Goal: Navigation & Orientation: Find specific page/section

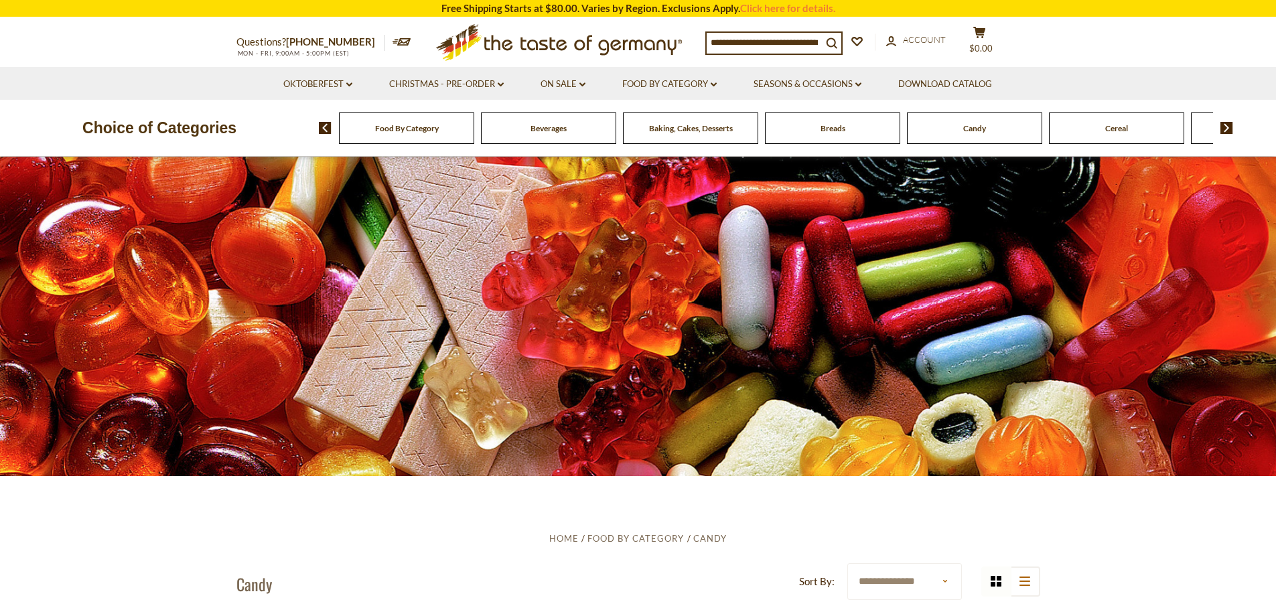
click at [841, 133] on span "Breads" at bounding box center [832, 128] width 25 height 10
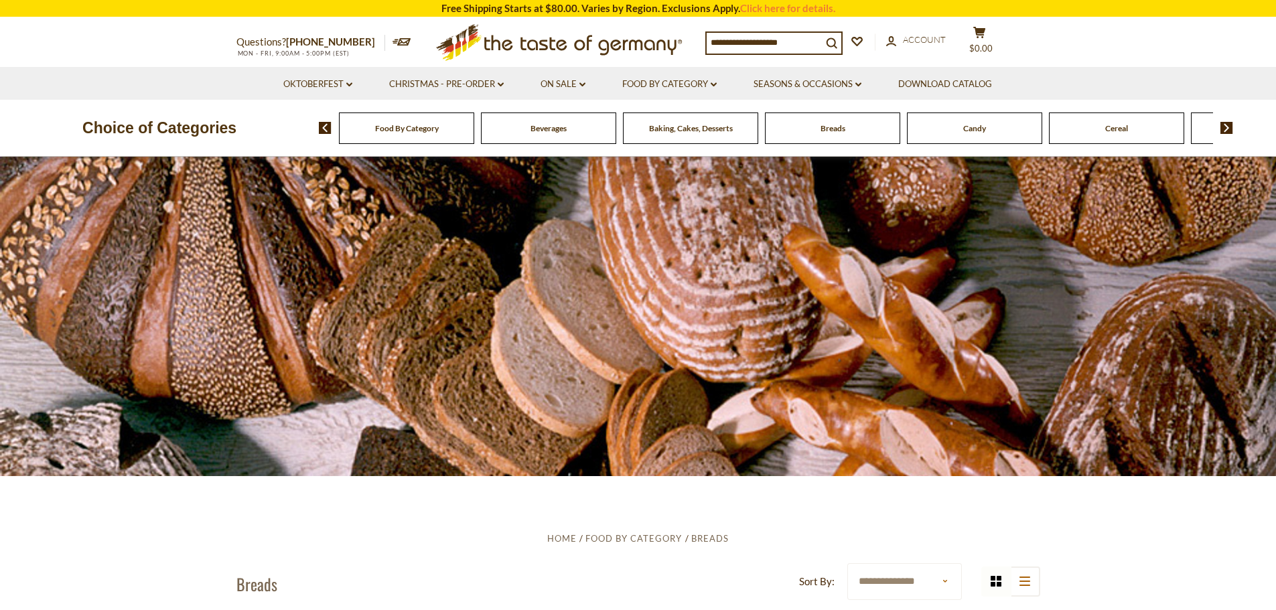
click at [702, 122] on div "Baking, Cakes, Desserts" at bounding box center [690, 127] width 135 height 31
click at [681, 127] on span "Baking, Cakes, Desserts" at bounding box center [684, 128] width 84 height 10
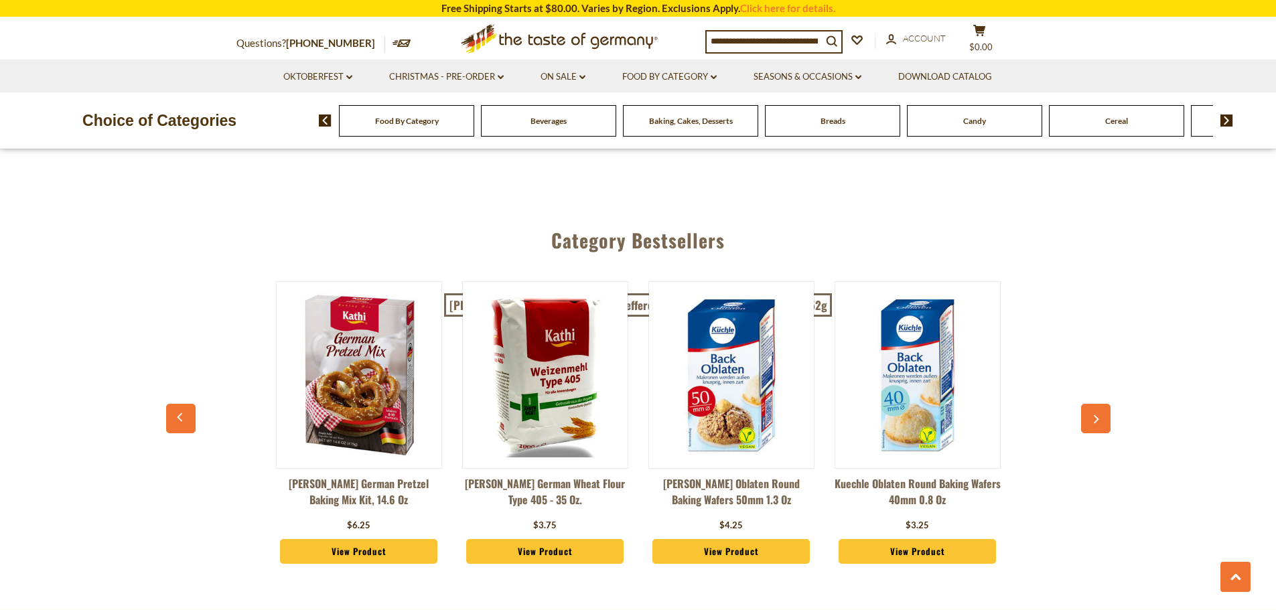
scroll to position [3125, 0]
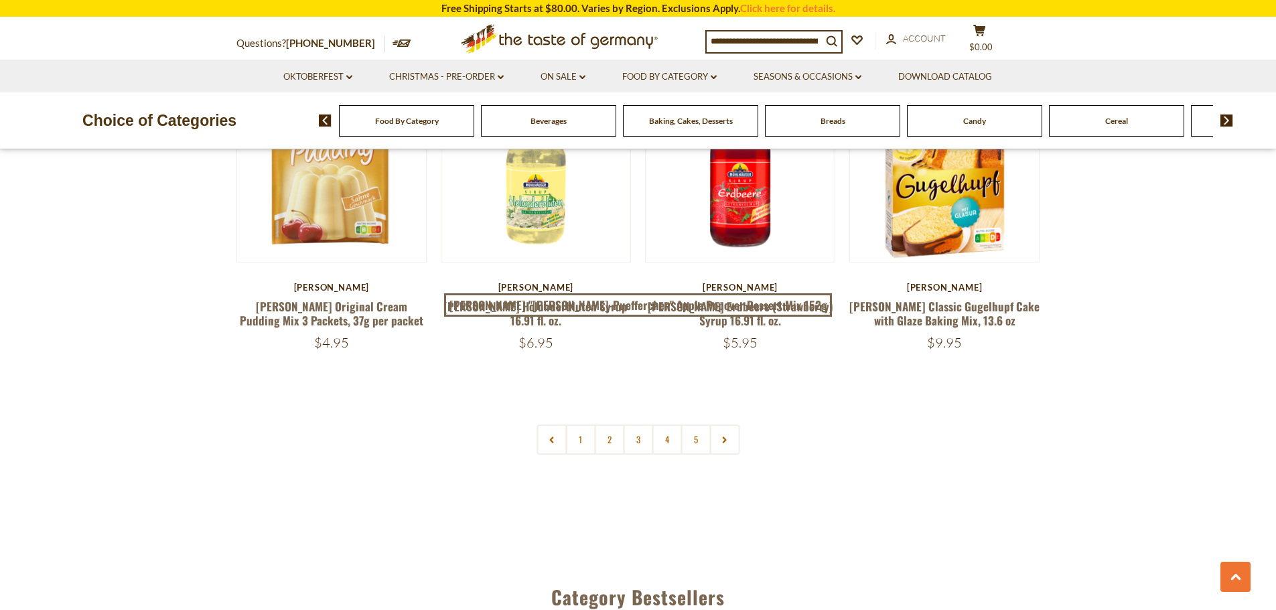
click at [735, 448] on link at bounding box center [724, 440] width 30 height 30
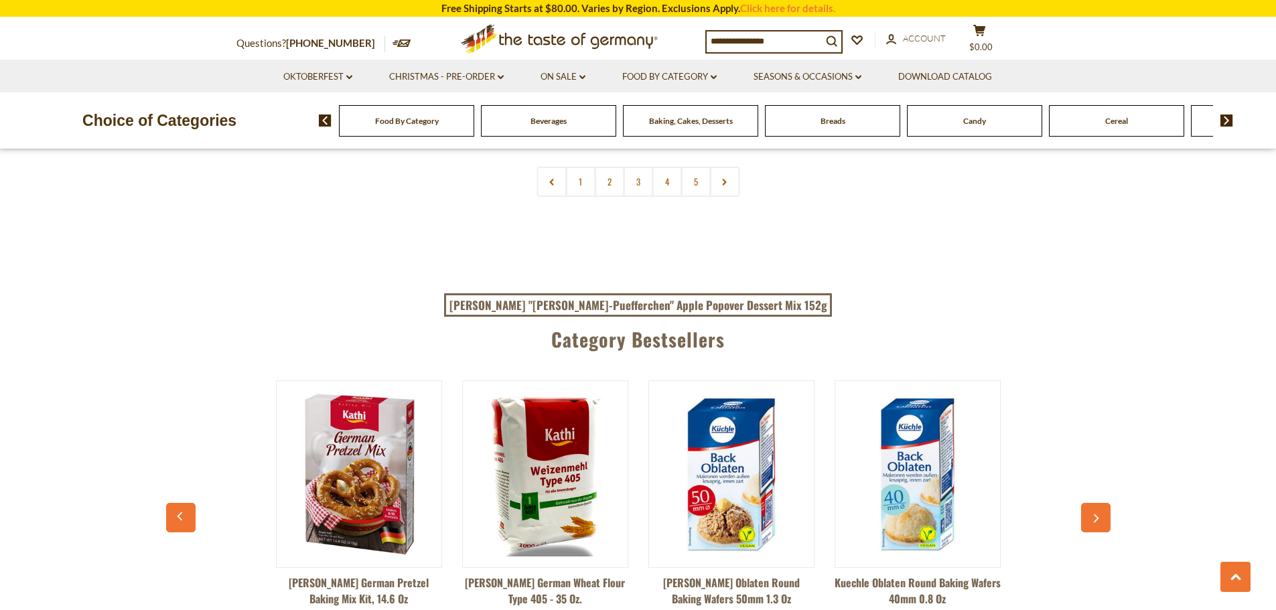
scroll to position [3214, 0]
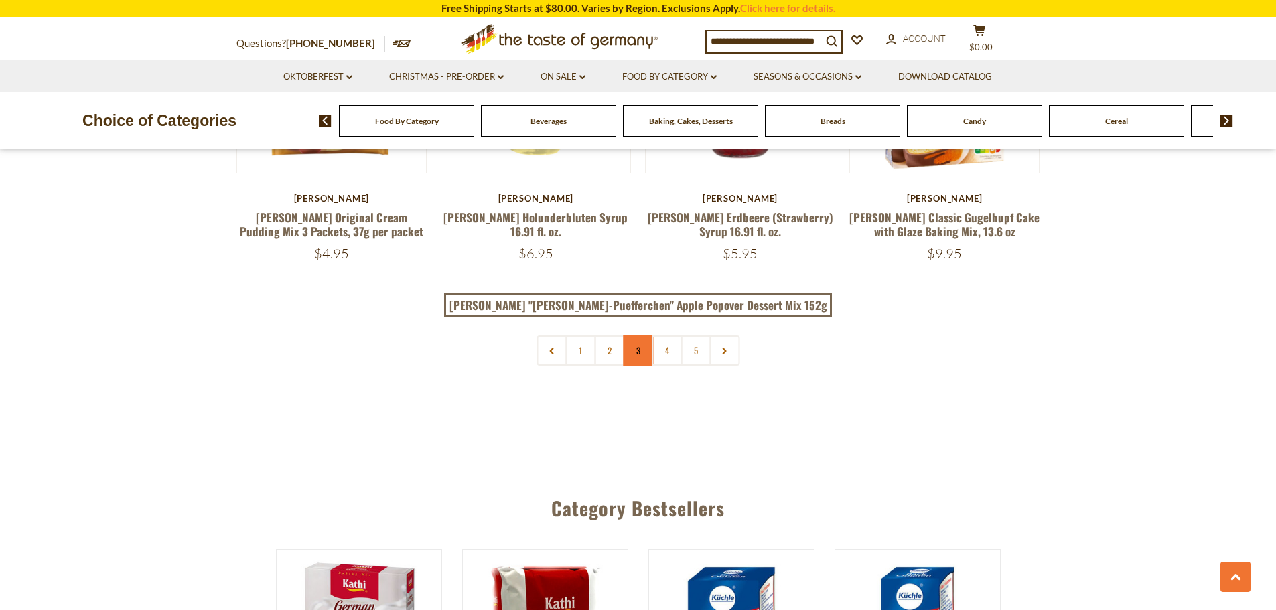
click at [637, 353] on link "3" at bounding box center [638, 350] width 30 height 30
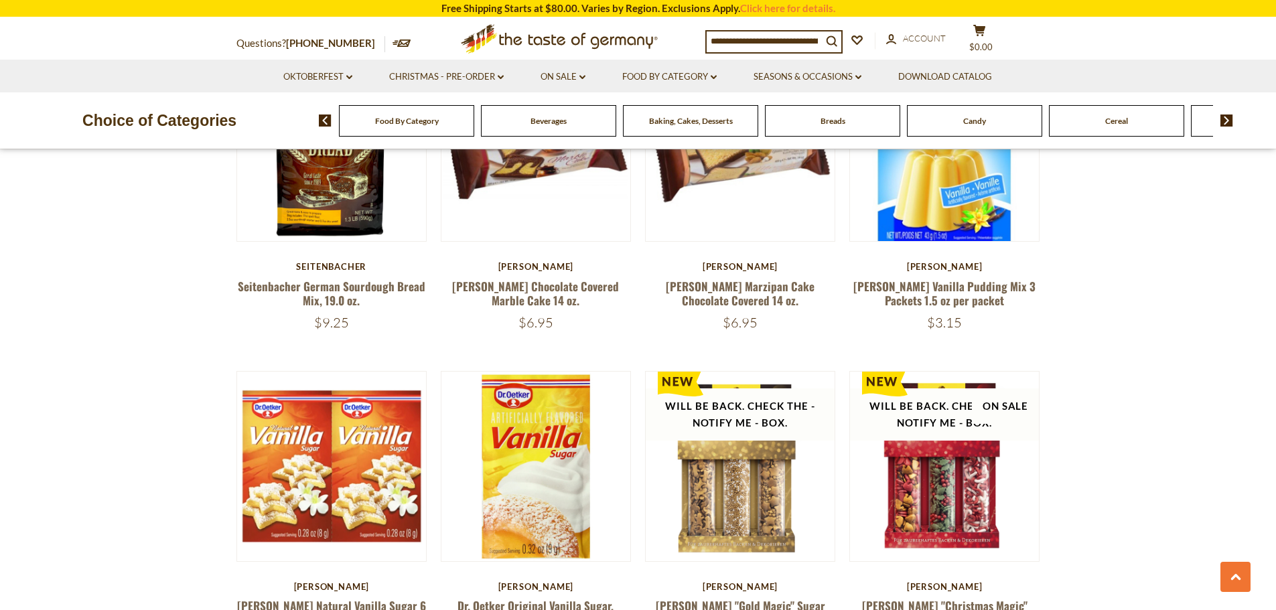
scroll to position [2857, 0]
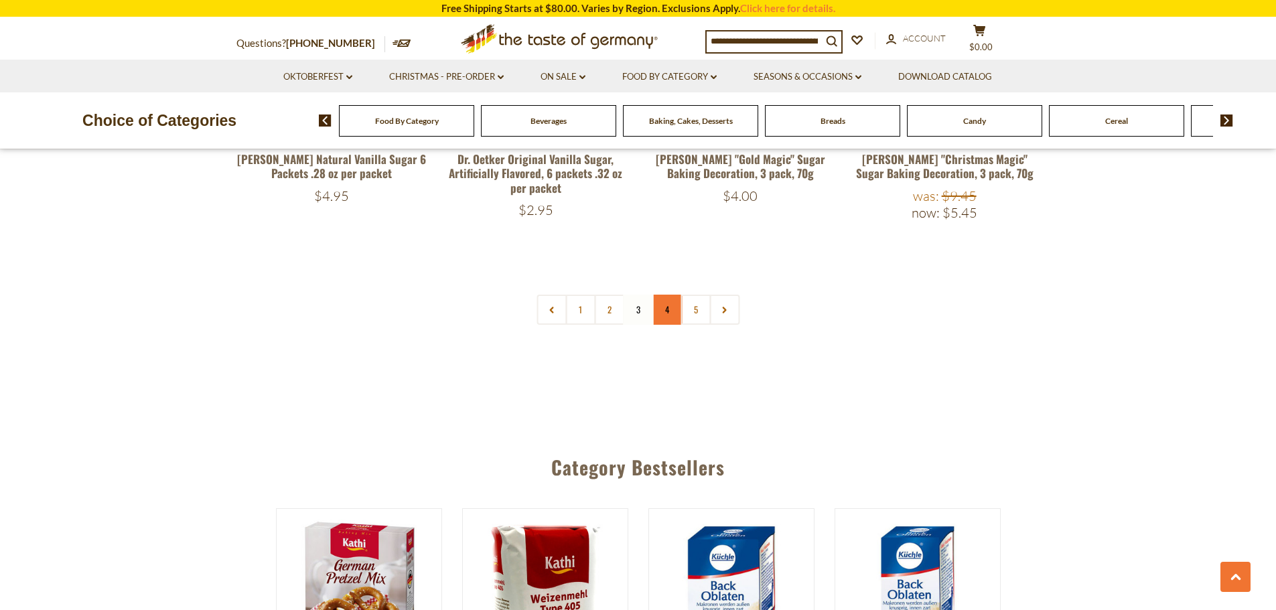
click at [669, 304] on link "4" at bounding box center [667, 310] width 30 height 30
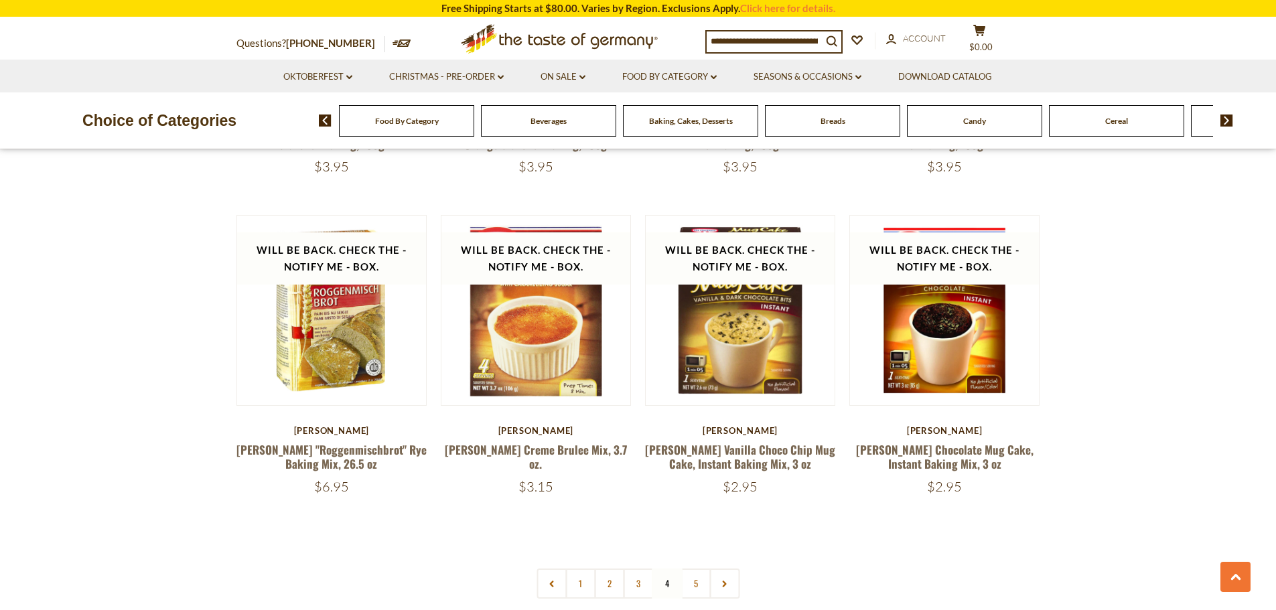
scroll to position [3153, 0]
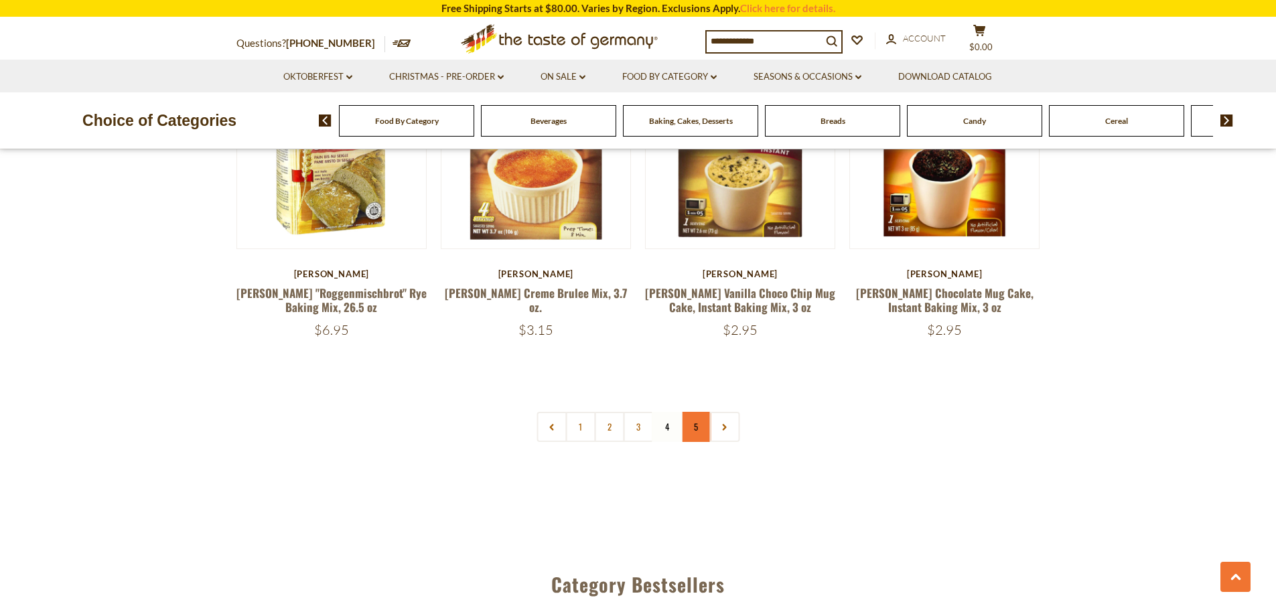
click at [694, 412] on link "5" at bounding box center [695, 427] width 30 height 30
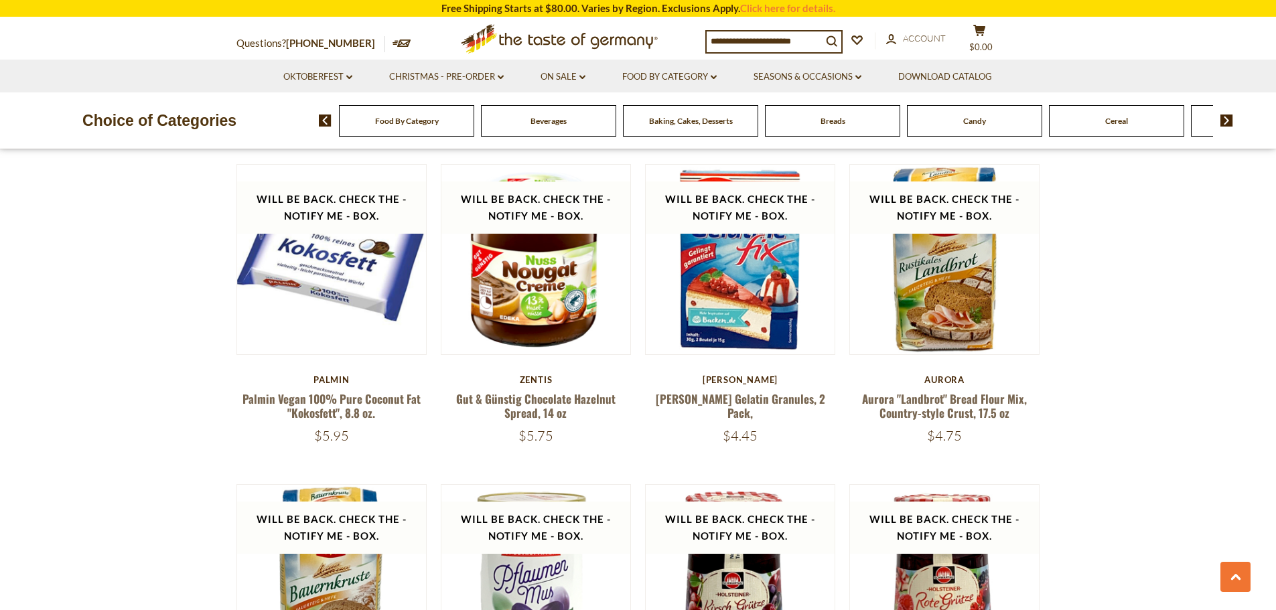
scroll to position [1099, 0]
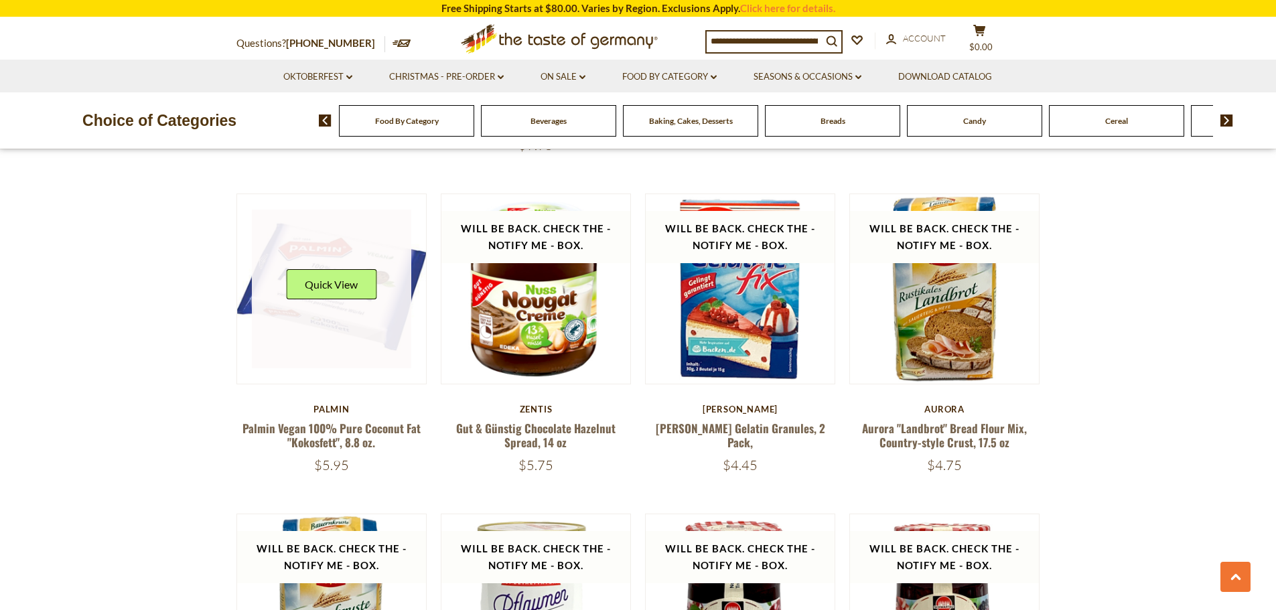
click at [337, 296] on link at bounding box center [331, 289] width 159 height 159
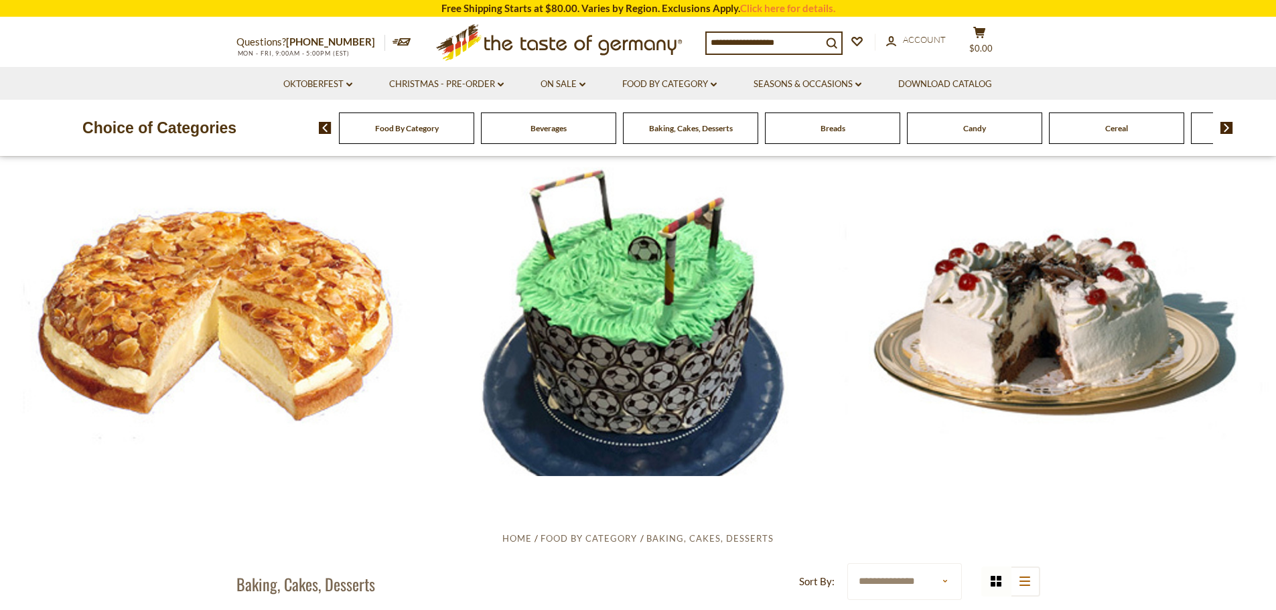
click at [562, 132] on span "Beverages" at bounding box center [548, 128] width 36 height 10
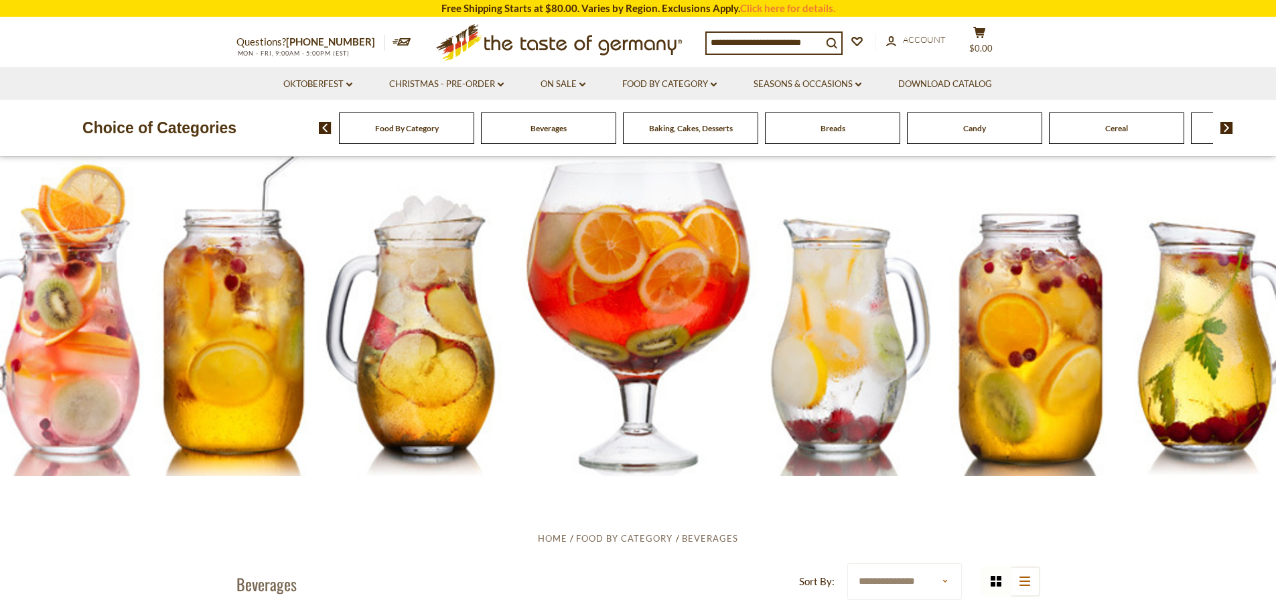
click at [1226, 131] on img at bounding box center [1226, 128] width 13 height 12
click at [1229, 125] on img at bounding box center [1226, 128] width 13 height 12
click at [736, 139] on div "Cookies" at bounding box center [725, 127] width 135 height 31
click at [731, 133] on span "Cookies" at bounding box center [726, 128] width 29 height 10
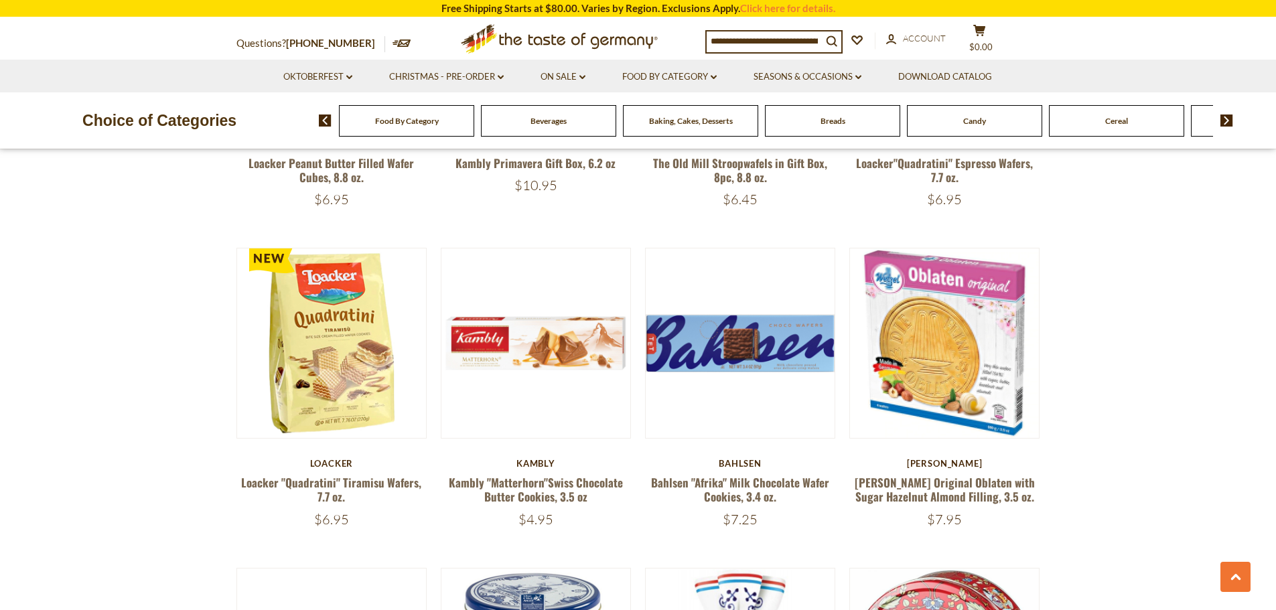
scroll to position [1339, 0]
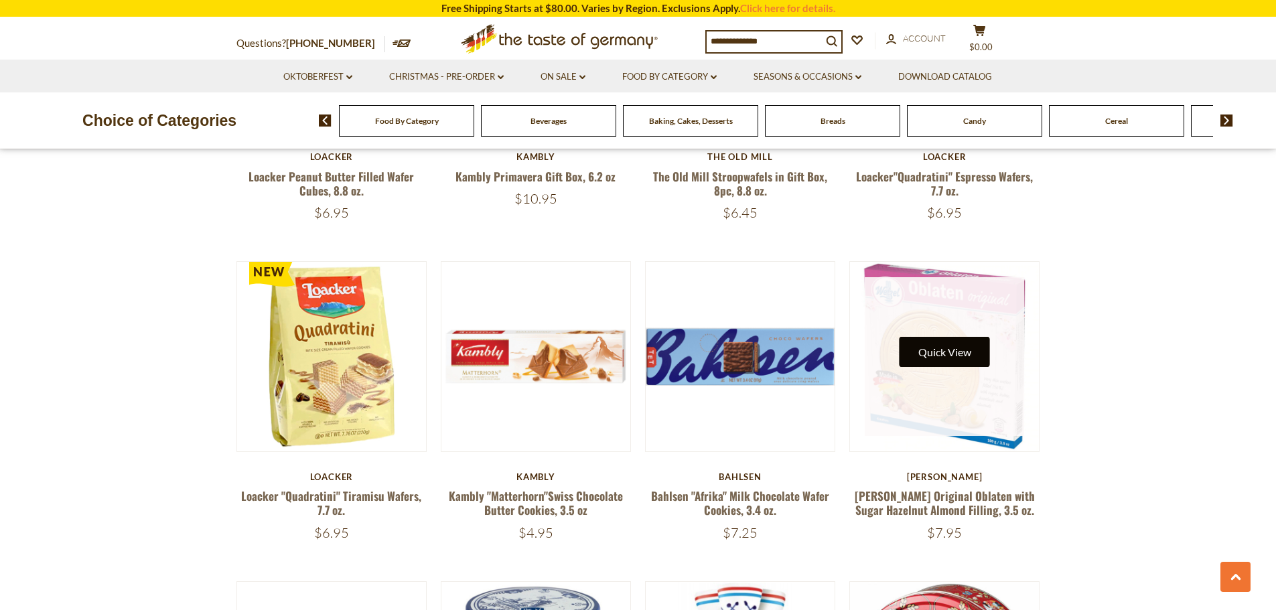
click at [944, 348] on button "Quick View" at bounding box center [944, 352] width 90 height 30
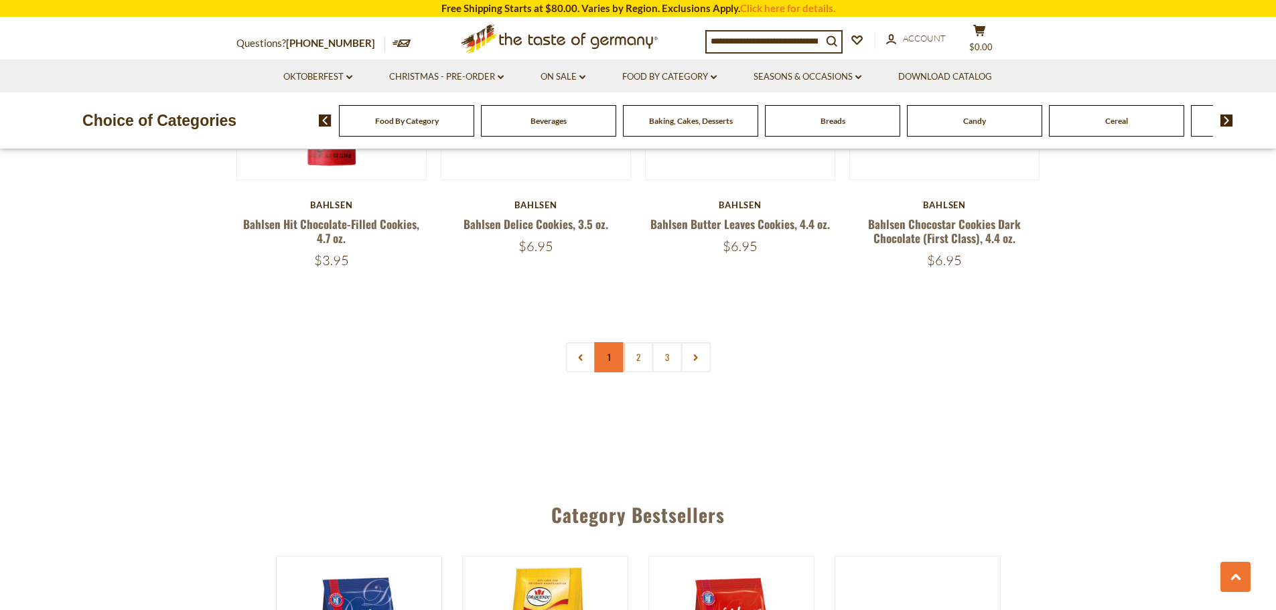
scroll to position [3214, 0]
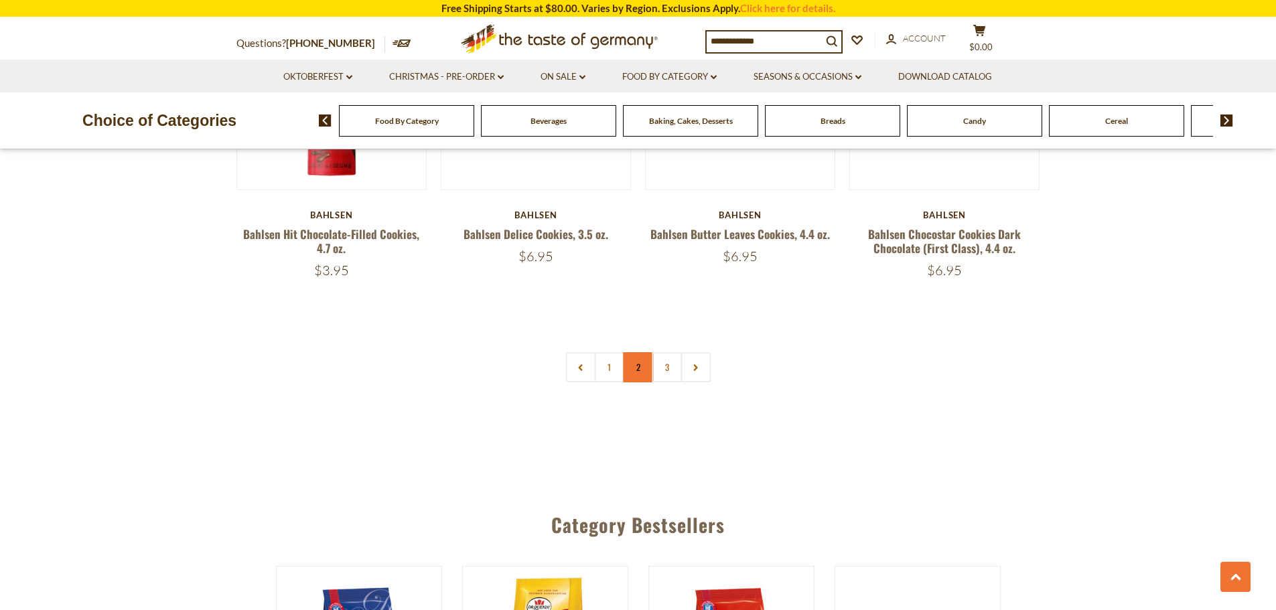
click at [633, 367] on link "2" at bounding box center [638, 367] width 30 height 30
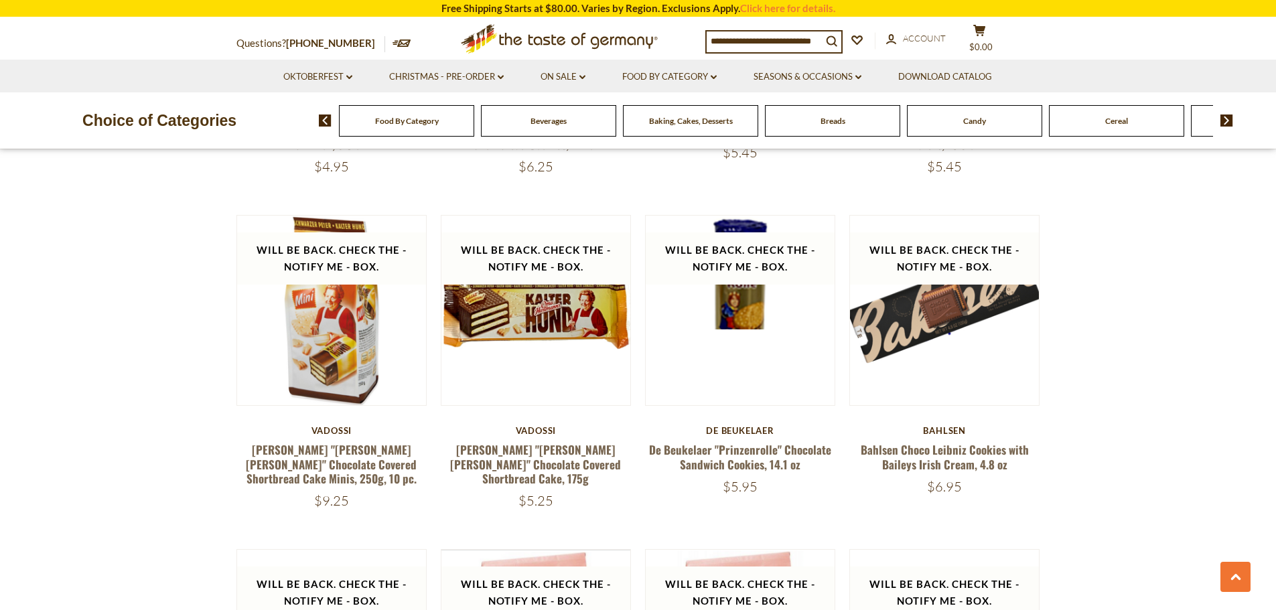
scroll to position [3153, 0]
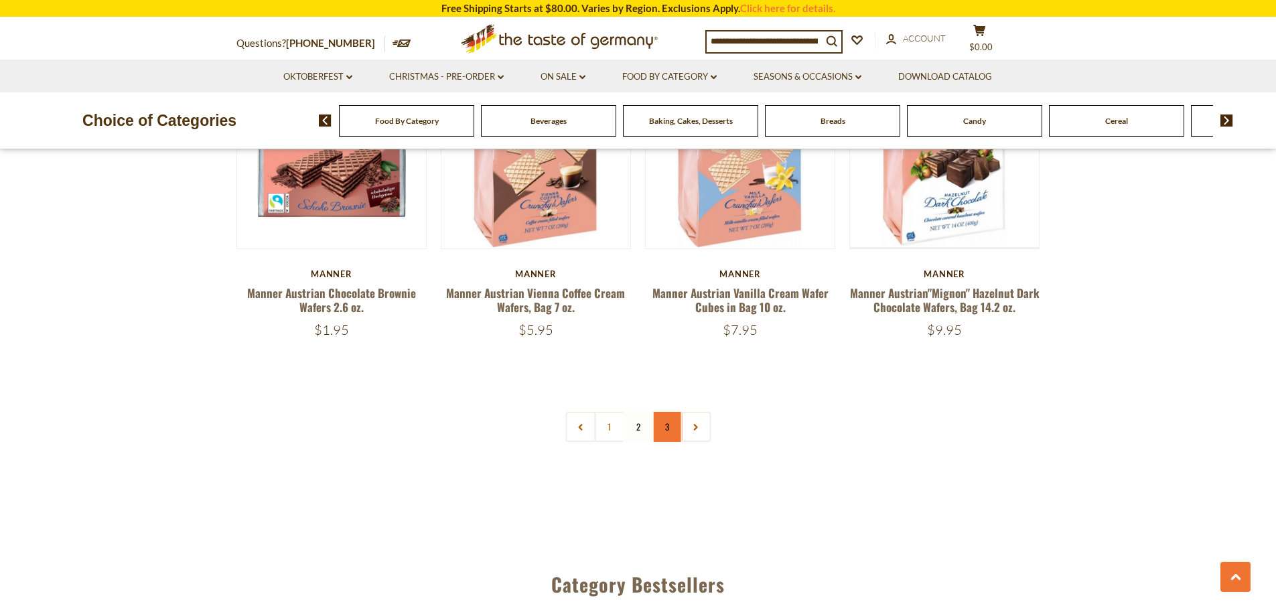
click at [670, 412] on link "3" at bounding box center [667, 427] width 30 height 30
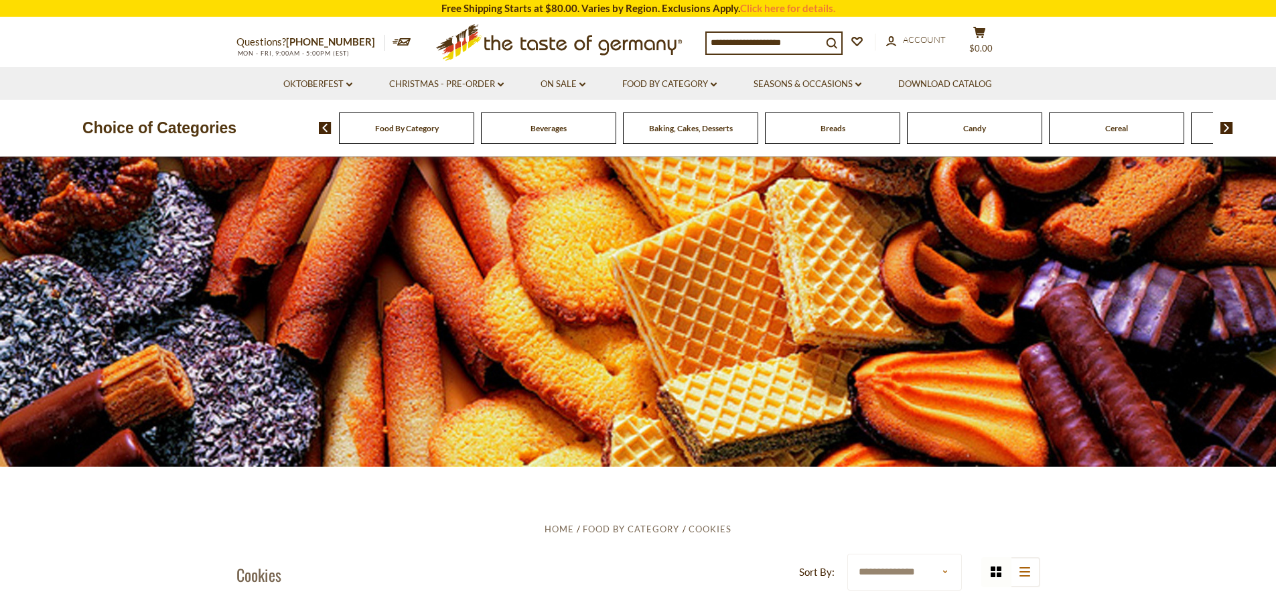
scroll to position [0, 0]
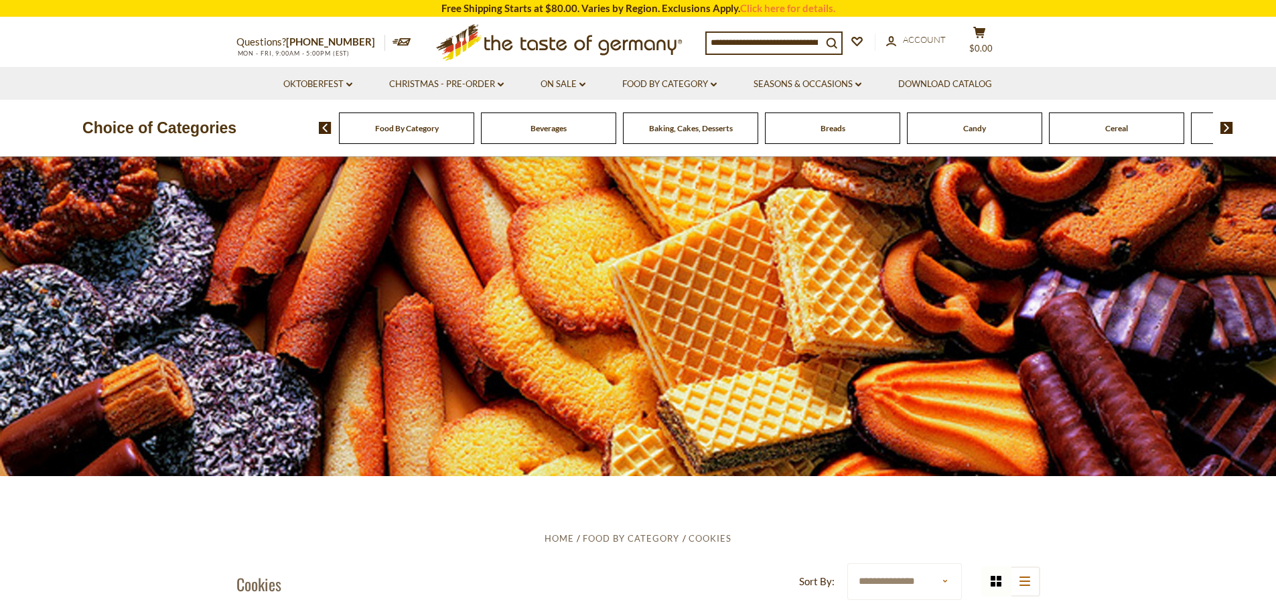
click at [1222, 124] on img at bounding box center [1226, 128] width 13 height 12
click at [1223, 124] on img at bounding box center [1226, 128] width 13 height 12
click at [1038, 128] on span "Coffee, Cocoa & Tea" at bounding box center [1045, 128] width 70 height 10
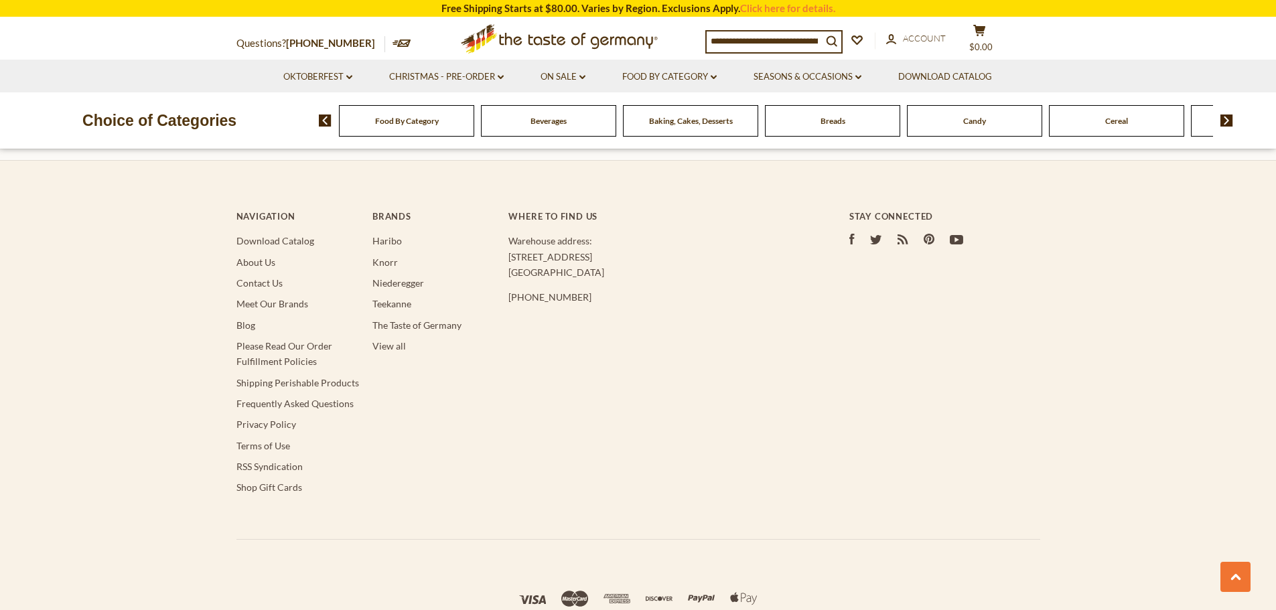
scroll to position [4128, 0]
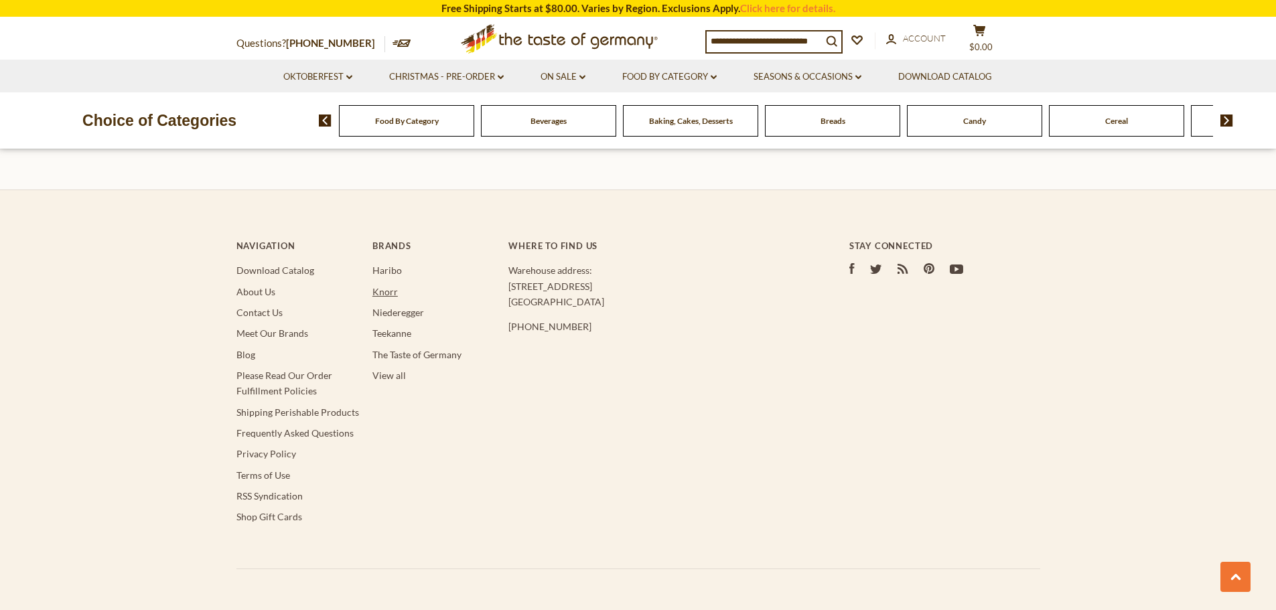
click at [383, 286] on link "Knorr" at bounding box center [384, 291] width 25 height 11
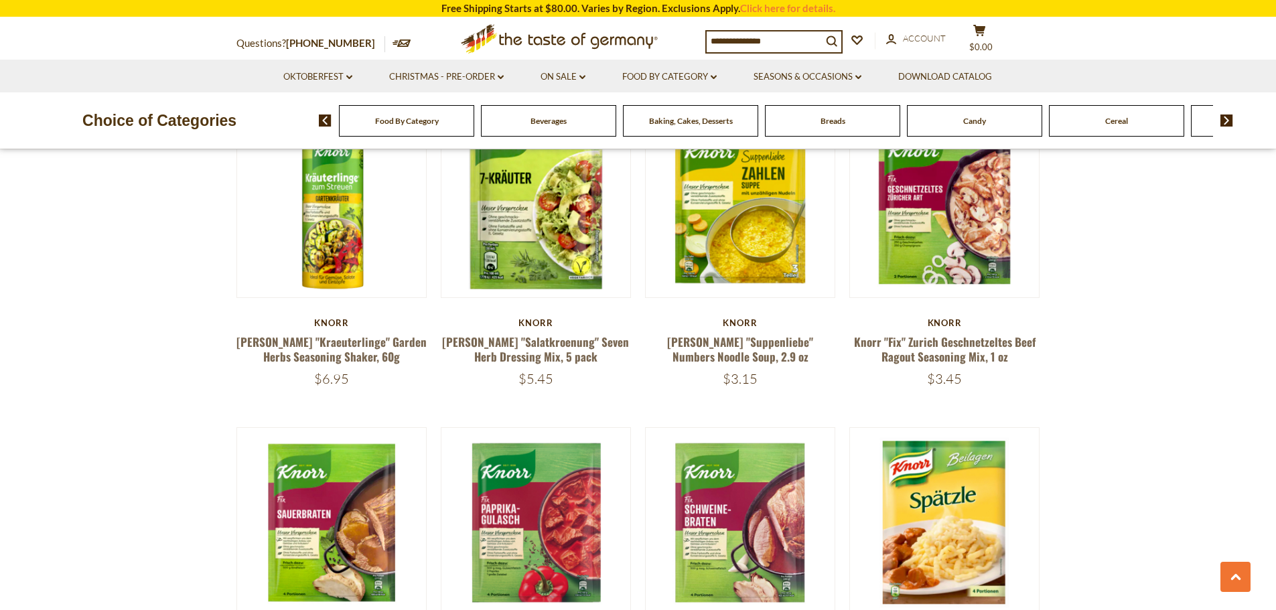
scroll to position [2232, 0]
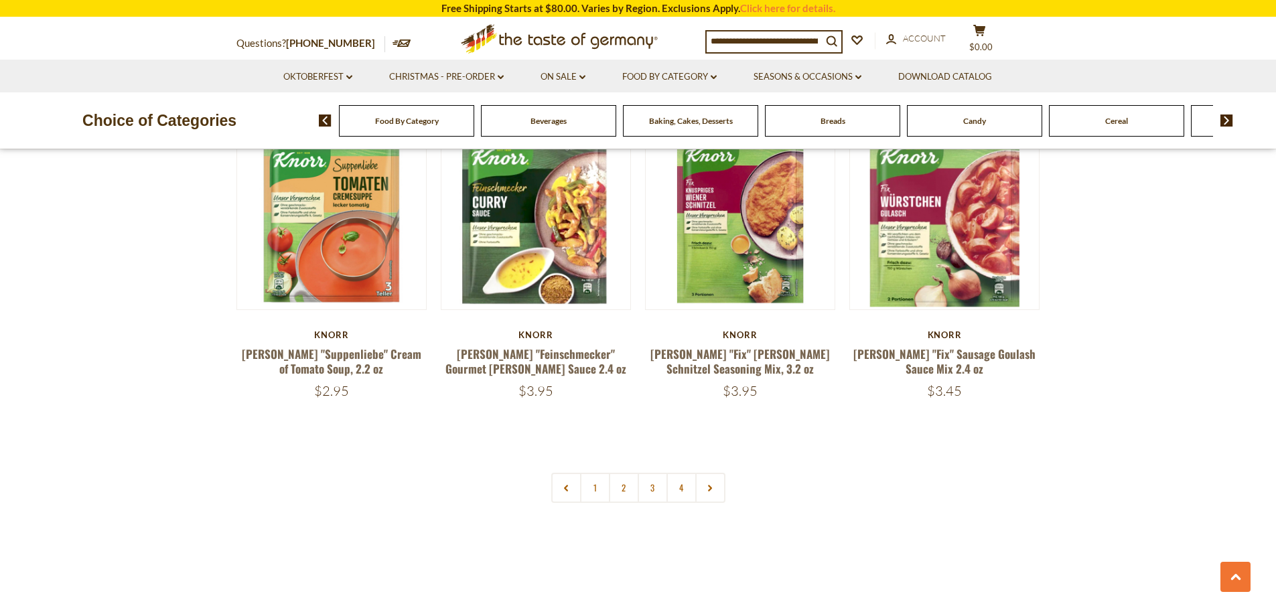
drag, startPoint x: 1154, startPoint y: 472, endPoint x: 1140, endPoint y: 472, distance: 13.4
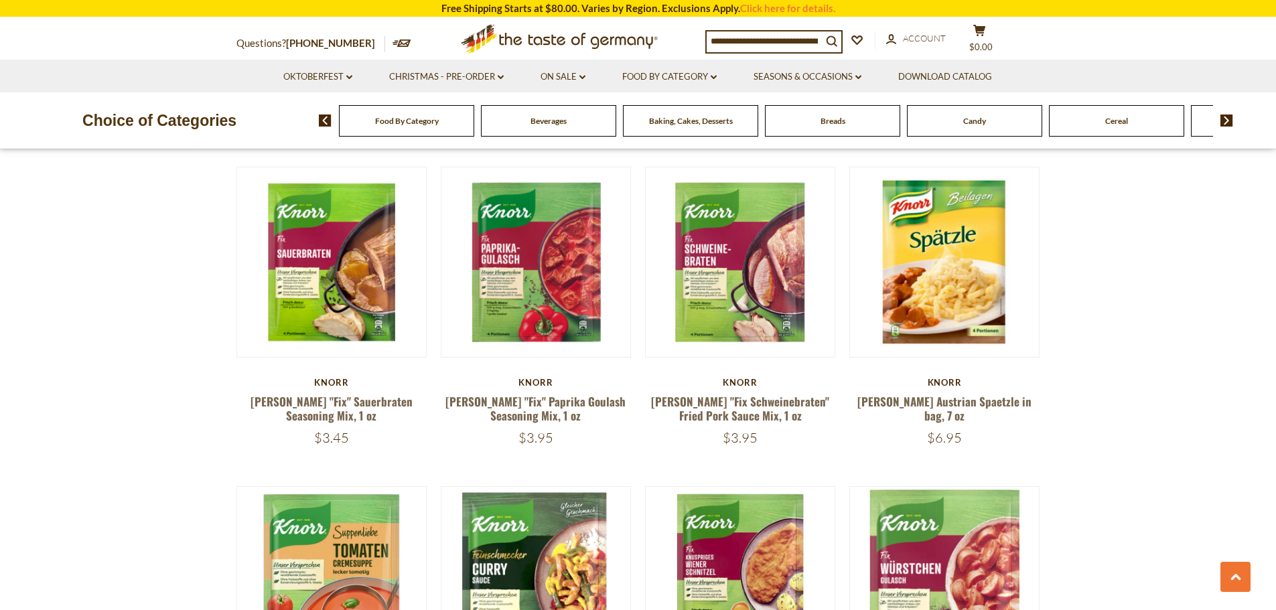
scroll to position [1875, 0]
